Goal: Check status: Check status

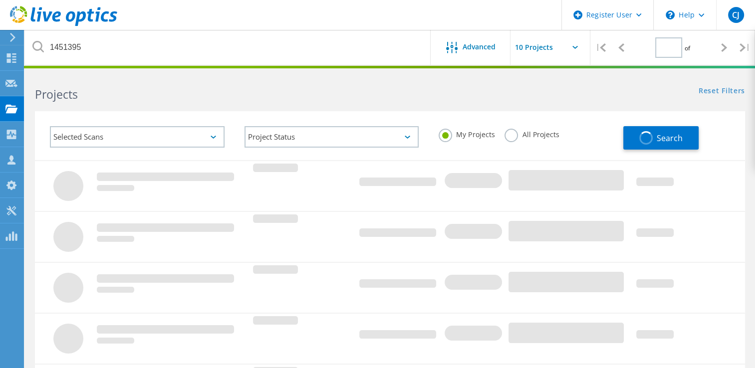
type input "1"
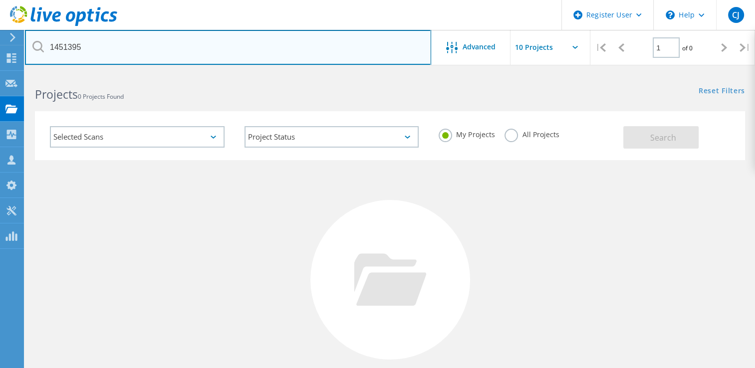
drag, startPoint x: 98, startPoint y: 49, endPoint x: -2, endPoint y: 47, distance: 99.8
click at [0, 47] on html "Register User \n Help Explore Helpful Articles Contact Support CJ Dell User [PE…" at bounding box center [377, 230] width 755 height 460
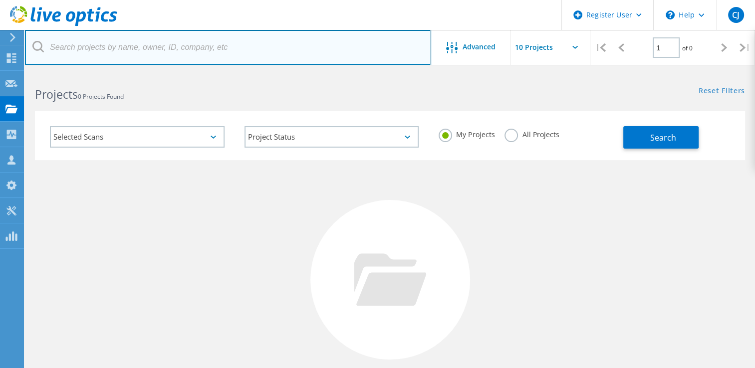
click at [152, 45] on input "text" at bounding box center [228, 47] width 406 height 35
paste input "3014019"
type input "3014019"
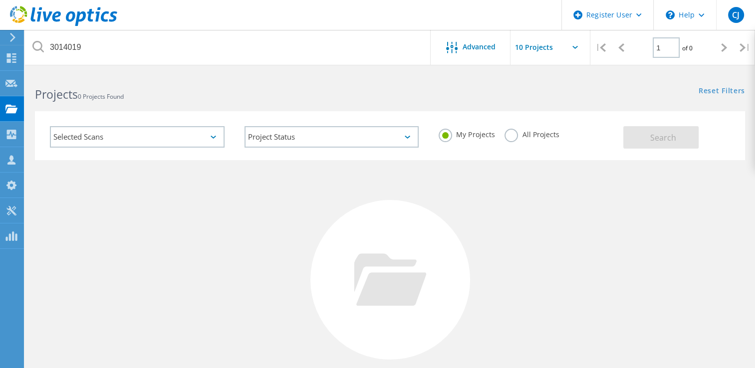
click at [511, 135] on label "All Projects" at bounding box center [532, 133] width 54 height 9
click at [0, 0] on input "All Projects" at bounding box center [0, 0] width 0 height 0
click at [635, 138] on button "Search" at bounding box center [660, 137] width 75 height 22
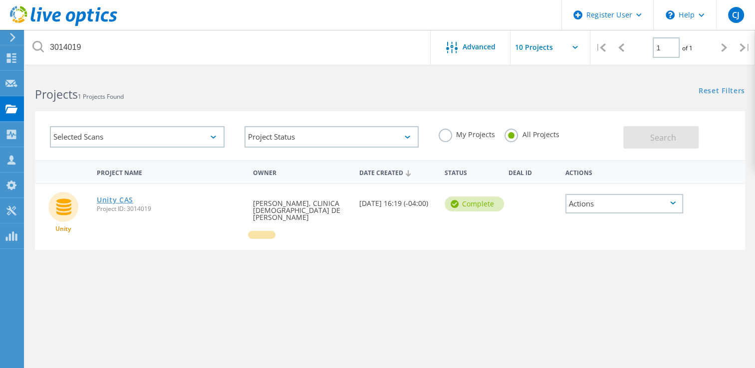
click at [107, 201] on link "Unity CAS" at bounding box center [115, 200] width 36 height 7
